Goal: Task Accomplishment & Management: Manage account settings

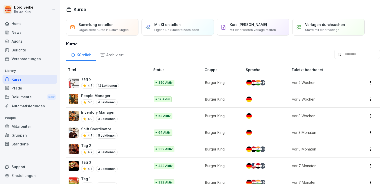
click at [24, 41] on div "Audits" at bounding box center [30, 41] width 55 height 9
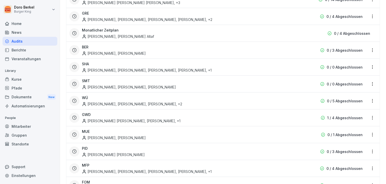
scroll to position [126, 0]
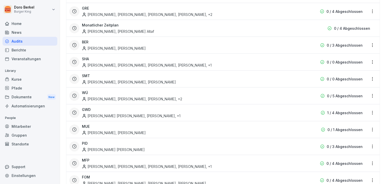
click at [109, 114] on div "[PERSON_NAME] [PERSON_NAME], [PERSON_NAME] , +1" at bounding box center [131, 115] width 99 height 5
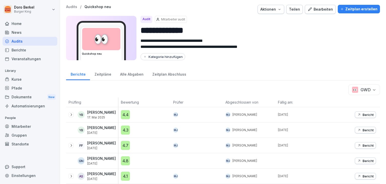
scroll to position [3, 0]
click at [103, 72] on div "Zeitpläne" at bounding box center [103, 73] width 26 height 13
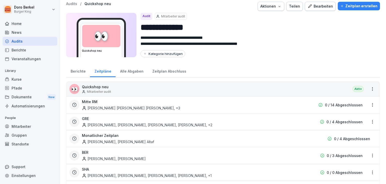
click at [74, 72] on div "Berichte" at bounding box center [78, 70] width 24 height 13
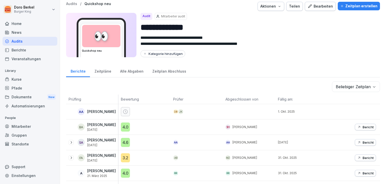
click at [73, 2] on p "Audits" at bounding box center [71, 4] width 11 height 4
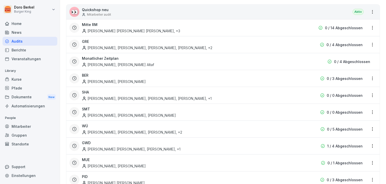
scroll to position [104, 0]
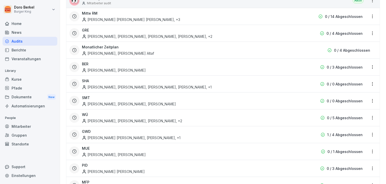
click at [370, 134] on html "[PERSON_NAME] Burger King Home News Audits Berichte Veranstaltungen Library Kur…" at bounding box center [193, 92] width 386 height 184
click at [0, 0] on link "Zeitplan bearbeiten" at bounding box center [0, 0] width 0 height 0
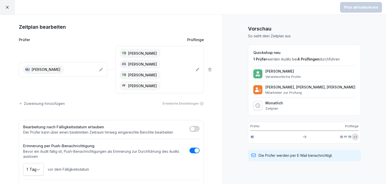
click at [99, 70] on icon at bounding box center [101, 70] width 4 height 4
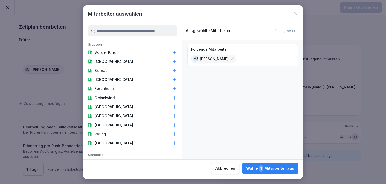
click at [108, 30] on input at bounding box center [132, 30] width 89 height 11
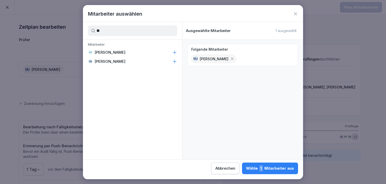
type input "**"
click at [168, 60] on div "GN [PERSON_NAME]" at bounding box center [132, 61] width 99 height 9
click at [271, 168] on div "Wähle 2 Mitarbeiter aus" at bounding box center [270, 168] width 49 height 7
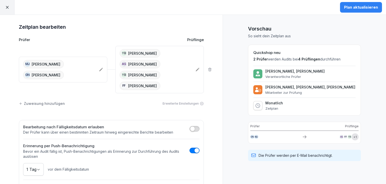
click at [196, 71] on icon at bounding box center [198, 69] width 4 height 4
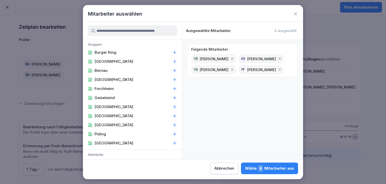
click at [110, 54] on p "Burger King" at bounding box center [106, 52] width 22 height 5
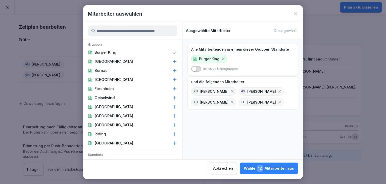
click at [113, 99] on p "Geiselwind" at bounding box center [105, 97] width 20 height 5
click at [223, 58] on icon at bounding box center [223, 58] width 3 height 3
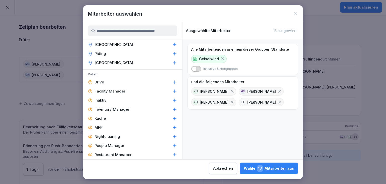
scroll to position [201, 0]
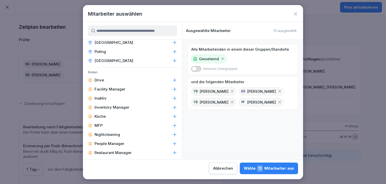
click at [119, 88] on p "Facility Manager" at bounding box center [110, 89] width 31 height 5
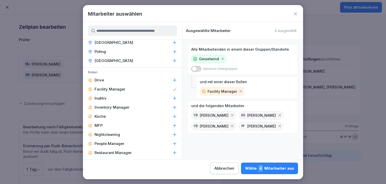
click at [124, 105] on p "Inventory Manager" at bounding box center [112, 107] width 35 height 5
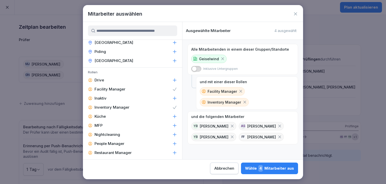
click at [114, 143] on p "People Manager" at bounding box center [110, 143] width 30 height 5
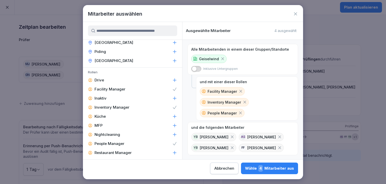
scroll to position [252, 0]
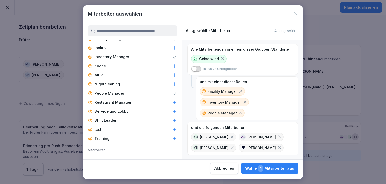
click at [126, 101] on p "Restaurant Manager" at bounding box center [113, 102] width 37 height 5
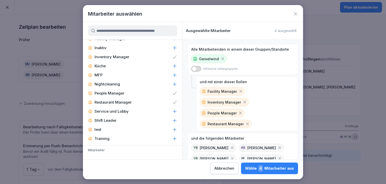
click at [115, 121] on p "Shift Leader" at bounding box center [106, 120] width 22 height 5
click at [234, 157] on icon at bounding box center [232, 158] width 3 height 3
click at [233, 146] on icon at bounding box center [232, 147] width 3 height 3
click at [279, 146] on icon at bounding box center [280, 147] width 3 height 3
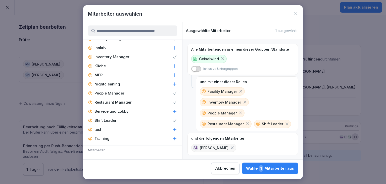
click at [231, 145] on icon at bounding box center [232, 147] width 5 height 5
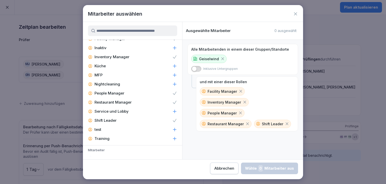
click at [221, 58] on icon at bounding box center [223, 58] width 5 height 5
drag, startPoint x: 197, startPoint y: 68, endPoint x: 206, endPoint y: 67, distance: 9.4
click at [197, 69] on span "button" at bounding box center [194, 68] width 5 height 5
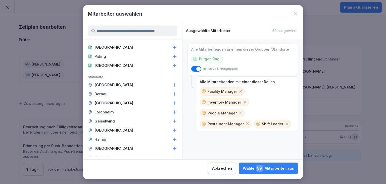
scroll to position [0, 0]
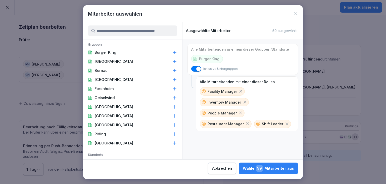
click at [172, 98] on icon at bounding box center [174, 97] width 5 height 5
click at [270, 168] on div "Wähle 8 Mitarbeiter aus" at bounding box center [269, 168] width 49 height 7
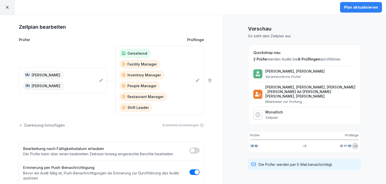
click at [198, 78] on icon at bounding box center [198, 80] width 4 height 4
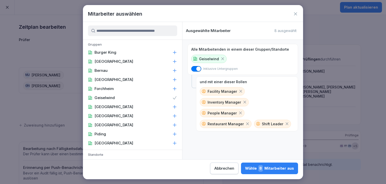
click at [247, 122] on icon at bounding box center [248, 123] width 3 height 3
click at [268, 167] on div "Wähle 6 Mitarbeiter aus" at bounding box center [269, 168] width 49 height 7
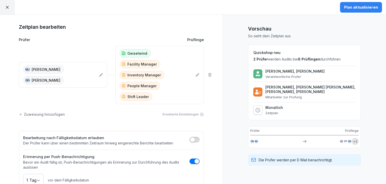
click at [360, 9] on div "Plan aktualisieren" at bounding box center [361, 8] width 34 height 6
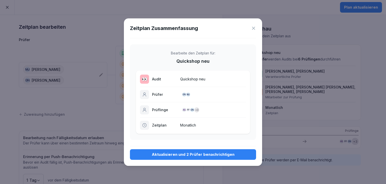
click at [182, 154] on div "Aktualisieren und 2 Prüfer benachrichtigen" at bounding box center [193, 154] width 118 height 6
